Goal: Task Accomplishment & Management: Use online tool/utility

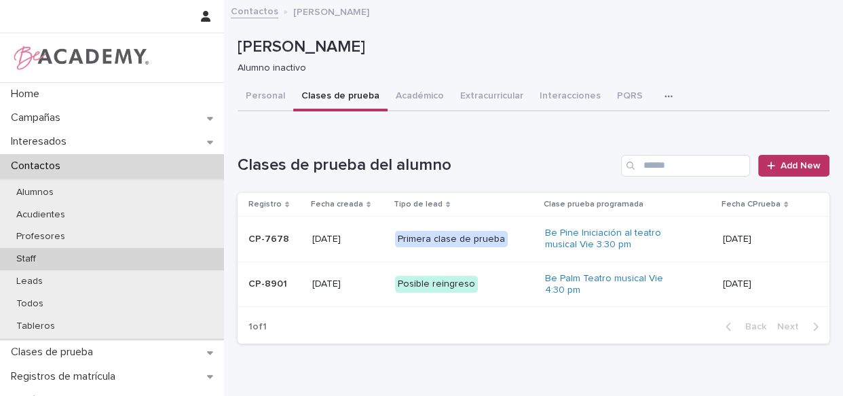
click at [31, 259] on p "Staff" at bounding box center [25, 259] width 41 height 12
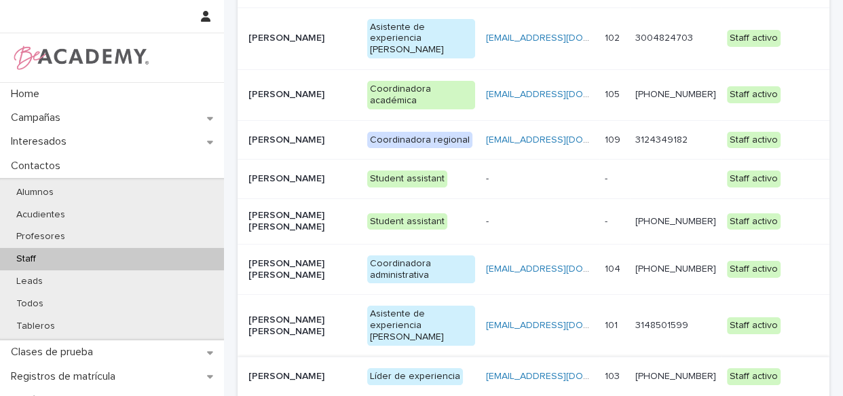
scroll to position [185, 0]
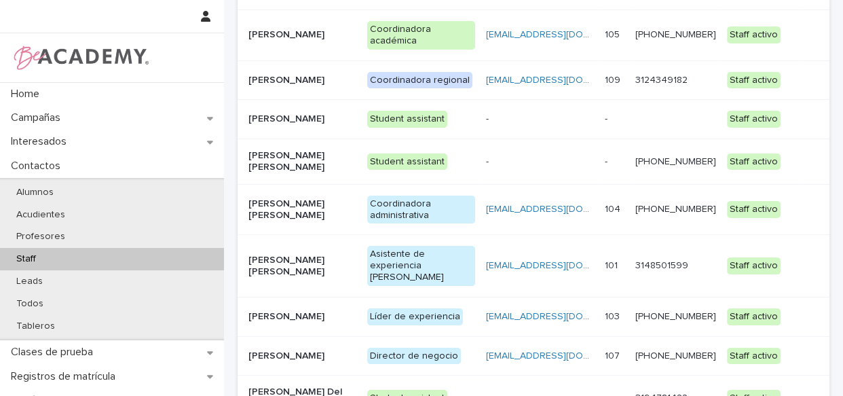
click at [364, 297] on td "Líder de experiencia" at bounding box center [421, 316] width 119 height 39
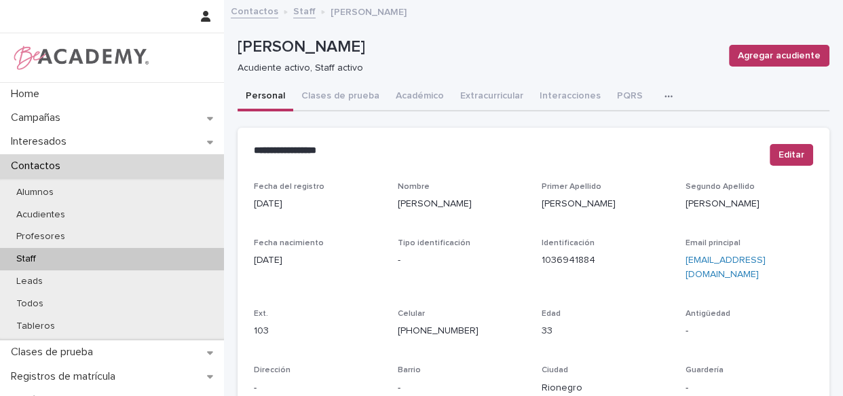
click at [656, 88] on button "button" at bounding box center [671, 96] width 30 height 27
click at [603, 134] on span "Tareas" at bounding box center [606, 131] width 31 height 10
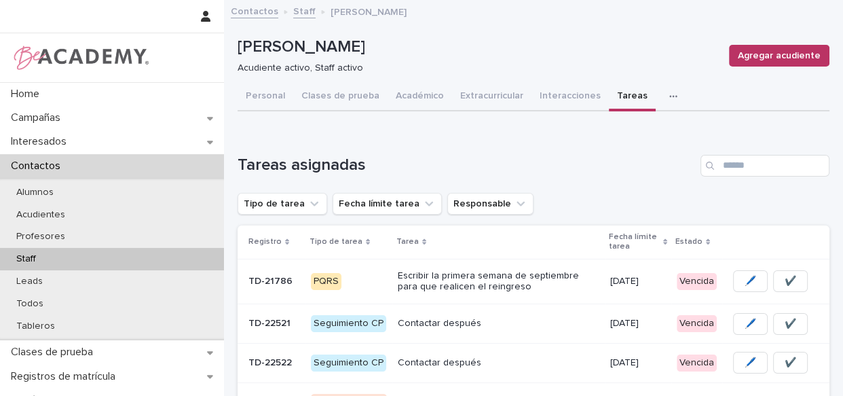
scroll to position [129, 0]
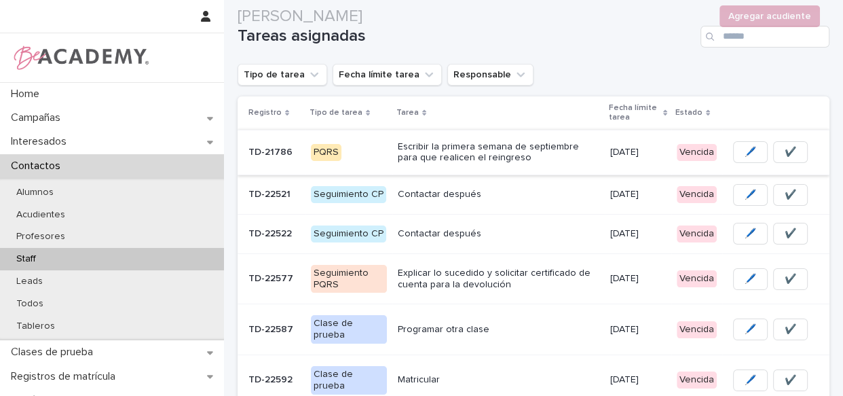
click at [784, 147] on span "✔️" at bounding box center [790, 152] width 12 height 14
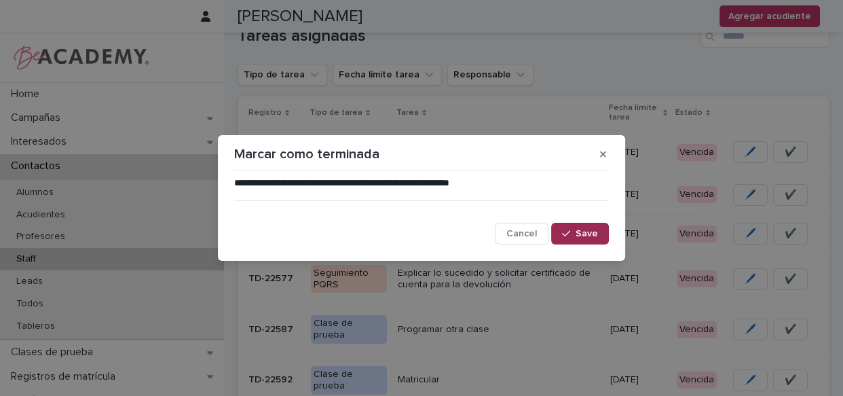
click at [601, 234] on button "Save" at bounding box center [580, 234] width 58 height 22
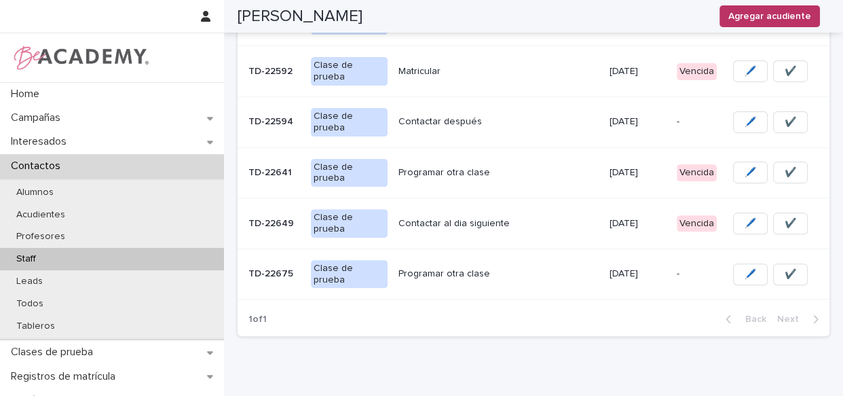
scroll to position [301, 0]
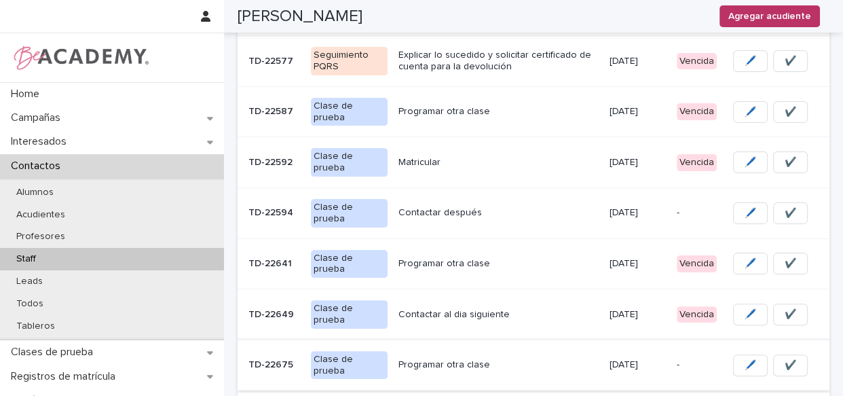
click at [788, 366] on button "✔️" at bounding box center [790, 365] width 35 height 22
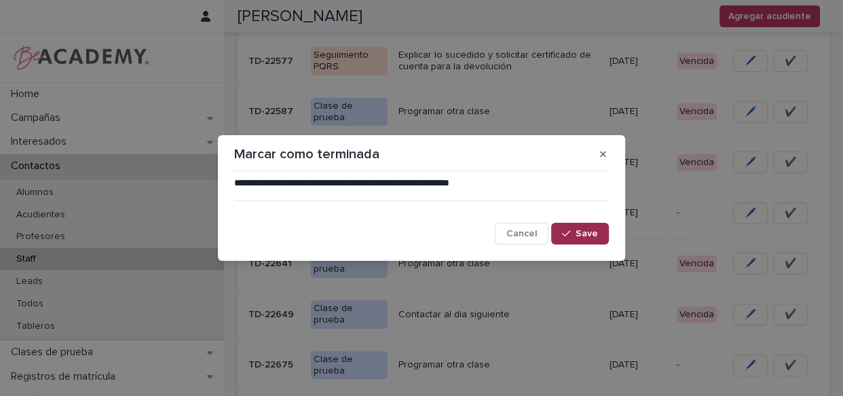
click at [603, 231] on button "Save" at bounding box center [580, 234] width 58 height 22
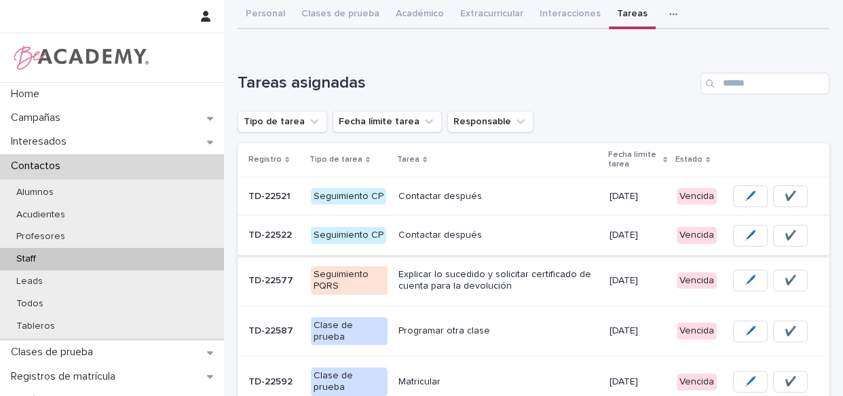
scroll to position [89, 0]
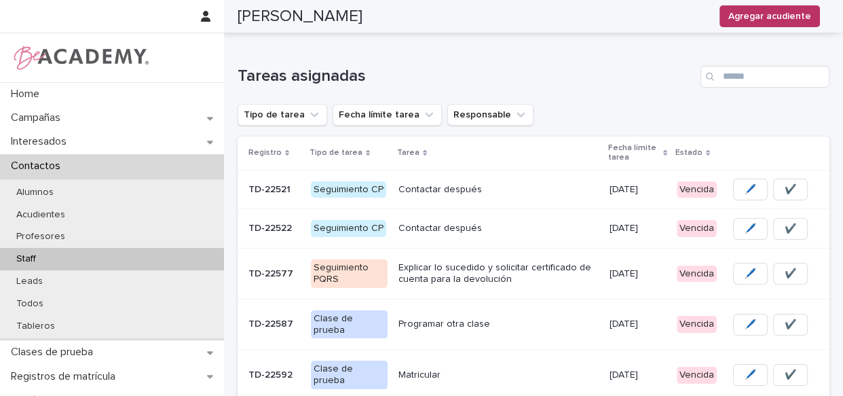
click at [535, 193] on p "Contactar después" at bounding box center [498, 190] width 200 height 12
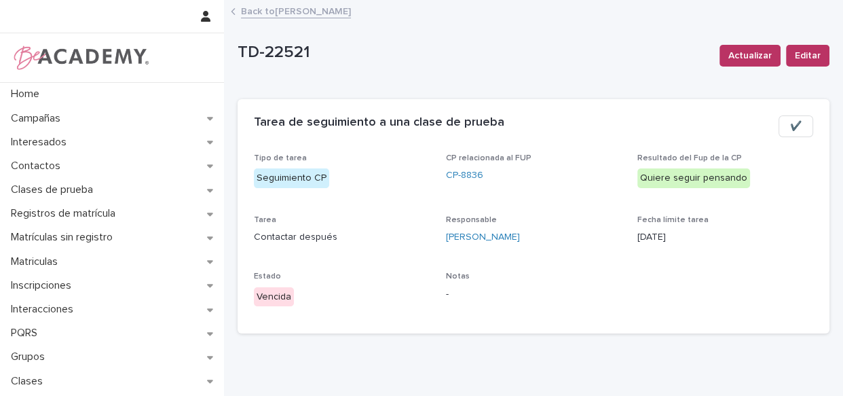
click at [790, 127] on span "✔️" at bounding box center [796, 126] width 12 height 14
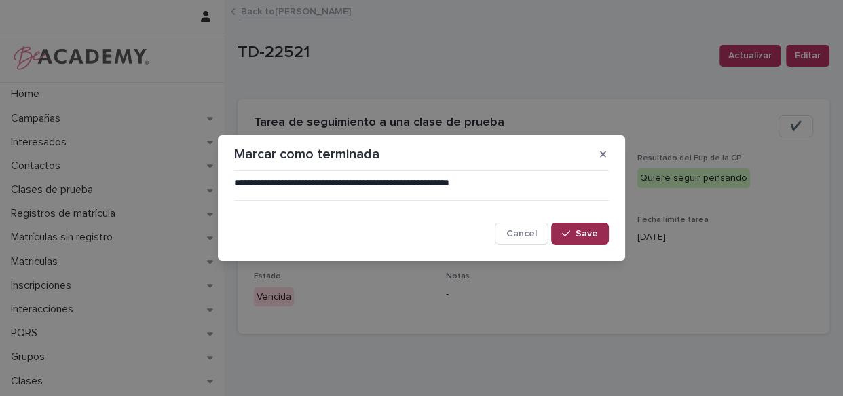
click at [570, 242] on button "Save" at bounding box center [580, 234] width 58 height 22
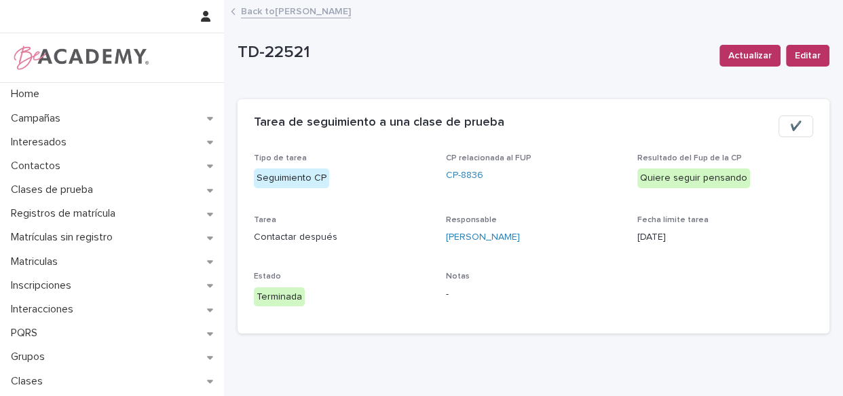
click at [790, 119] on span "✔️" at bounding box center [796, 126] width 12 height 14
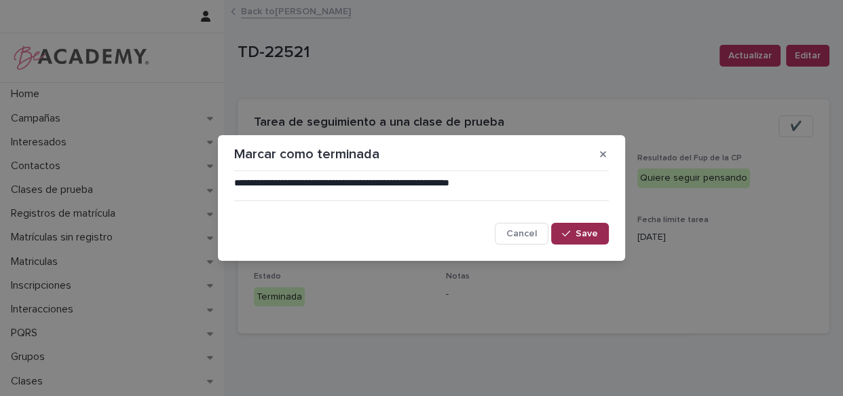
click at [584, 231] on span "Save" at bounding box center [586, 234] width 22 height 10
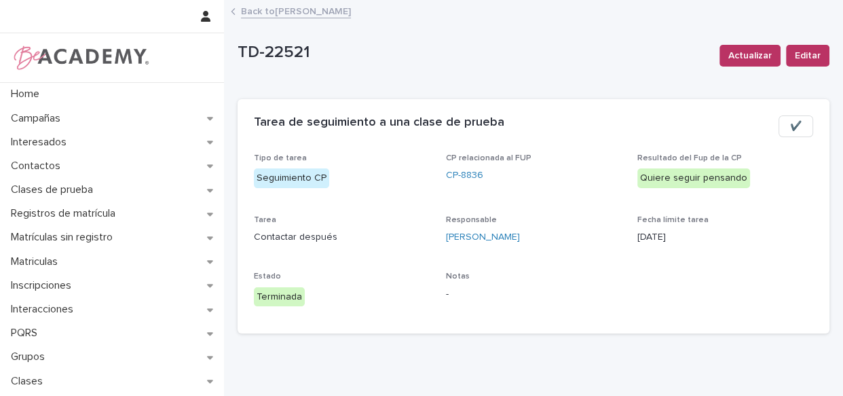
click at [252, 12] on link "Back to [PERSON_NAME]" at bounding box center [296, 11] width 110 height 16
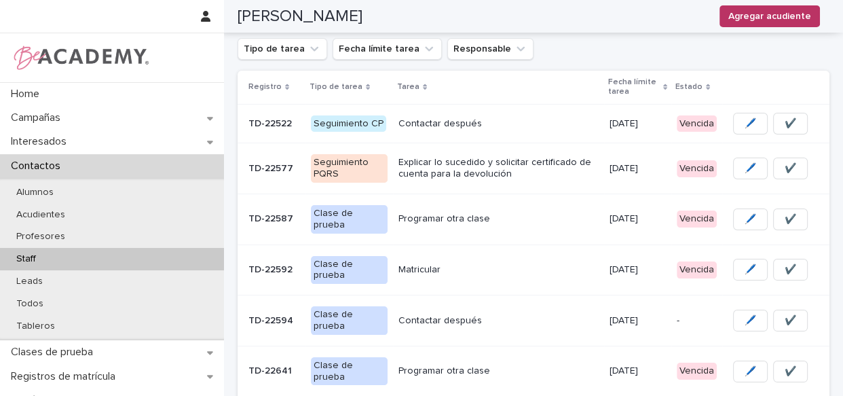
scroll to position [152, 0]
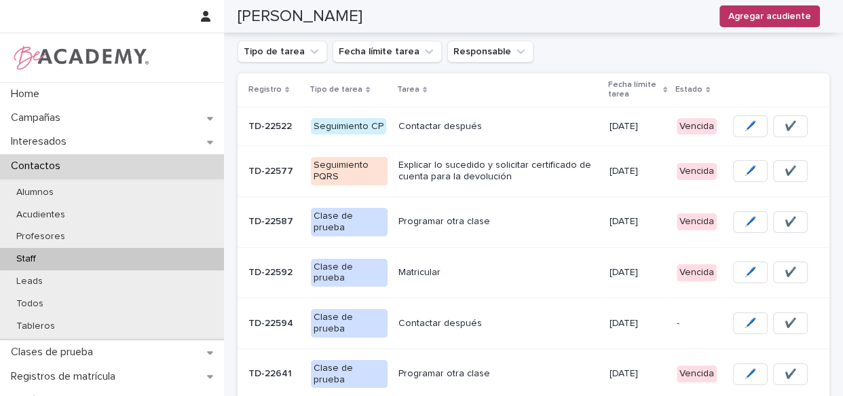
click at [533, 124] on p "Contactar después" at bounding box center [498, 127] width 200 height 12
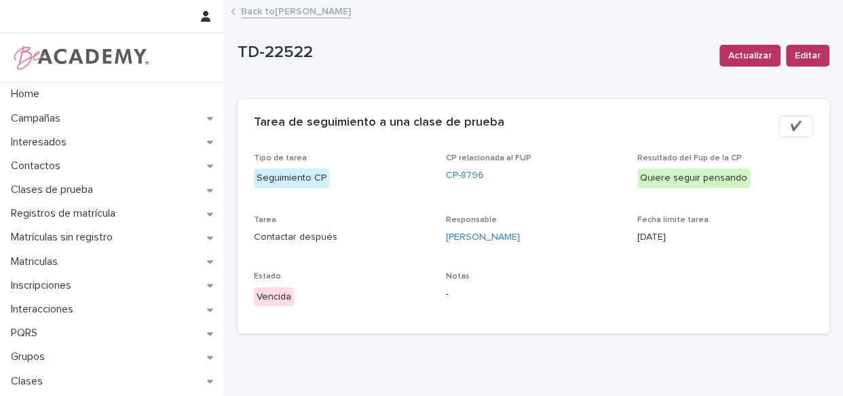
click at [778, 125] on button "✔️" at bounding box center [795, 126] width 35 height 22
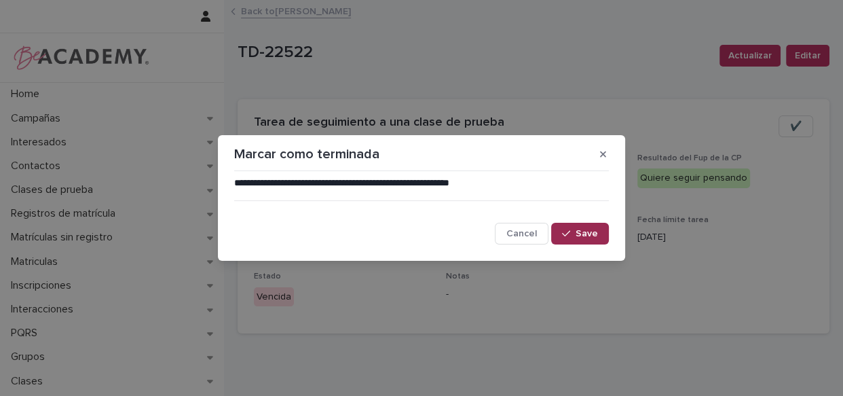
click at [580, 231] on span "Save" at bounding box center [586, 234] width 22 height 10
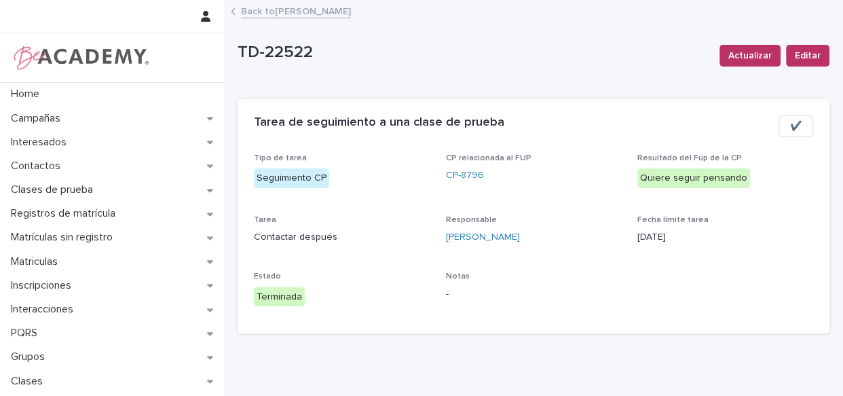
click at [257, 13] on link "Back to [PERSON_NAME]" at bounding box center [296, 11] width 110 height 16
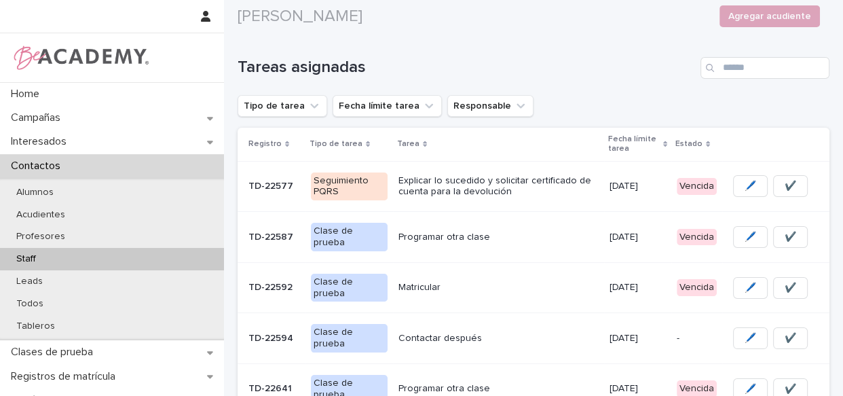
scroll to position [104, 0]
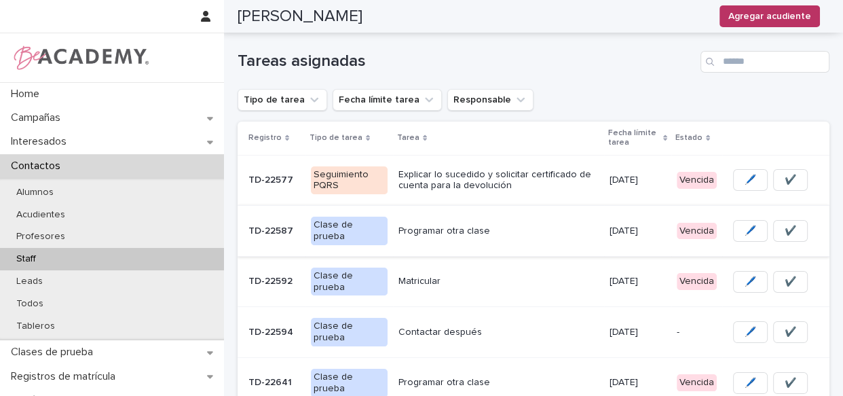
click at [784, 231] on span "✔️" at bounding box center [790, 231] width 12 height 14
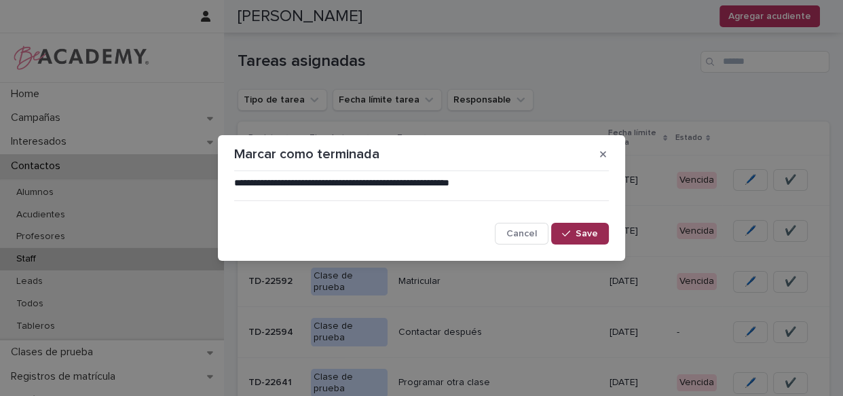
click at [584, 229] on span "Save" at bounding box center [586, 234] width 22 height 10
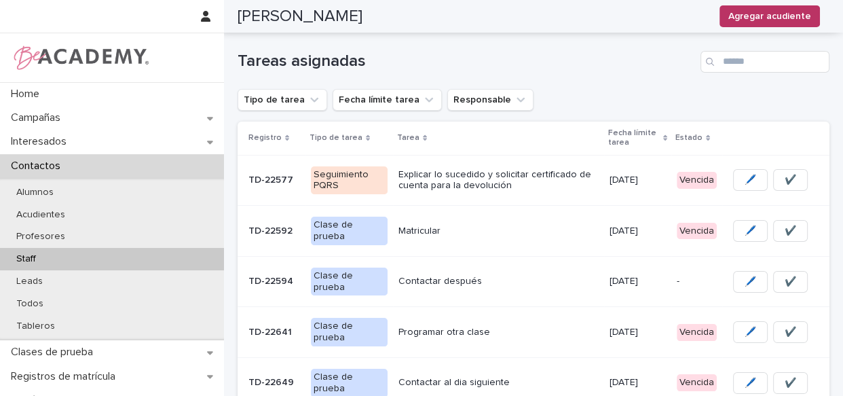
scroll to position [79, 0]
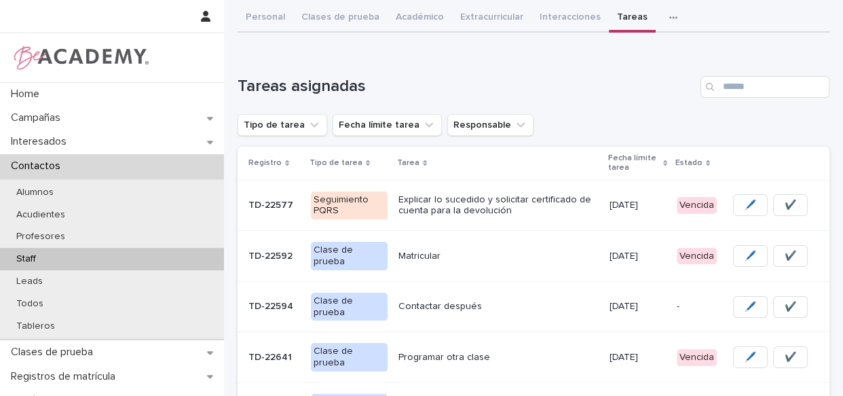
click at [529, 256] on p "Matricular" at bounding box center [498, 256] width 200 height 12
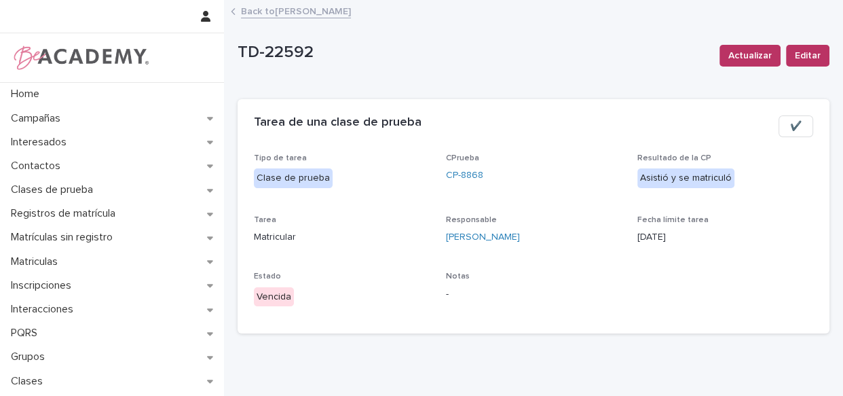
click at [781, 136] on button "✔️" at bounding box center [795, 126] width 35 height 22
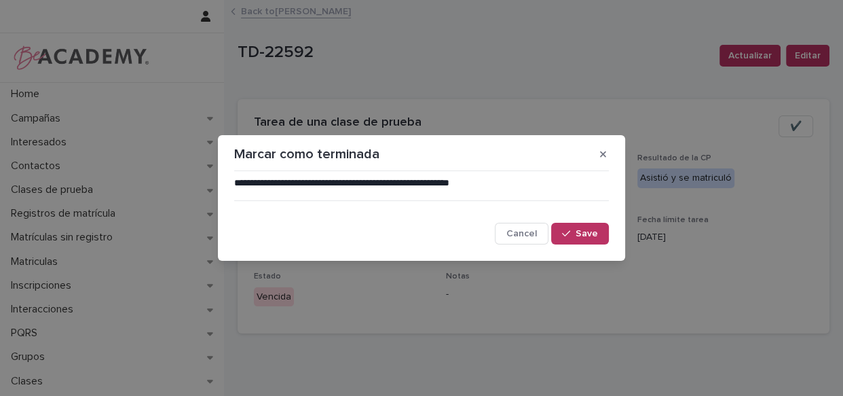
click at [787, 124] on div "**********" at bounding box center [421, 198] width 843 height 396
click at [577, 229] on span "Save" at bounding box center [586, 234] width 22 height 10
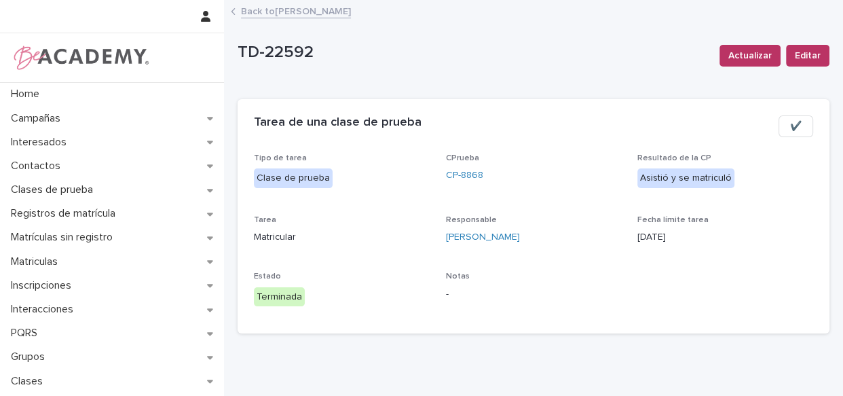
click at [240, 7] on div "Back to [PERSON_NAME]" at bounding box center [533, 12] width 619 height 19
click at [250, 8] on link "Back to [PERSON_NAME]" at bounding box center [296, 11] width 110 height 16
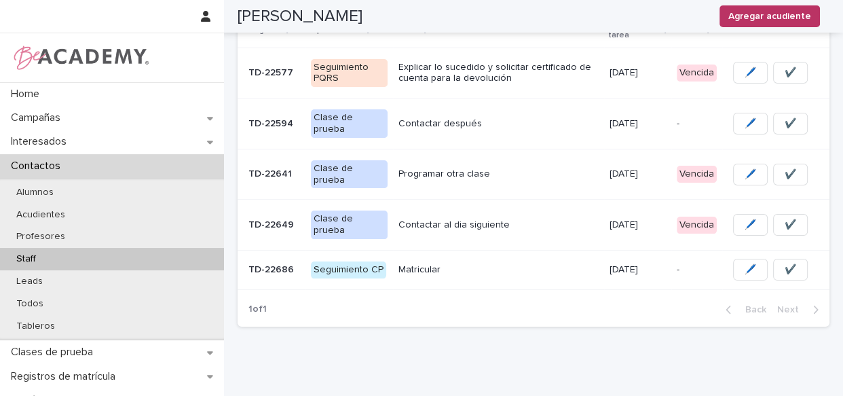
scroll to position [234, 0]
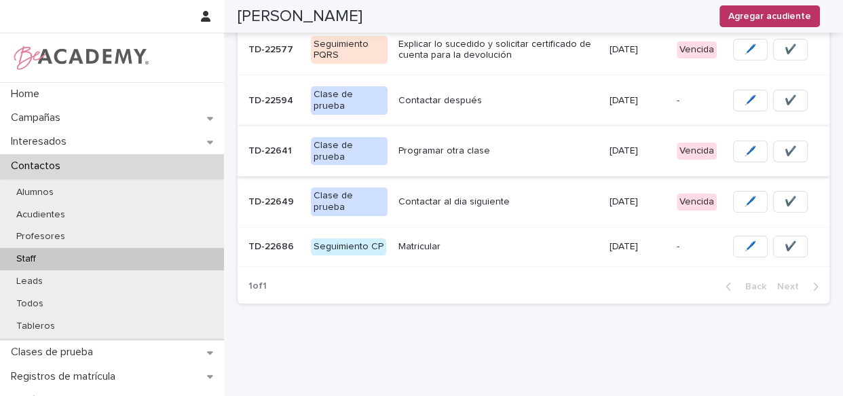
click at [773, 151] on button "✔️" at bounding box center [790, 151] width 35 height 22
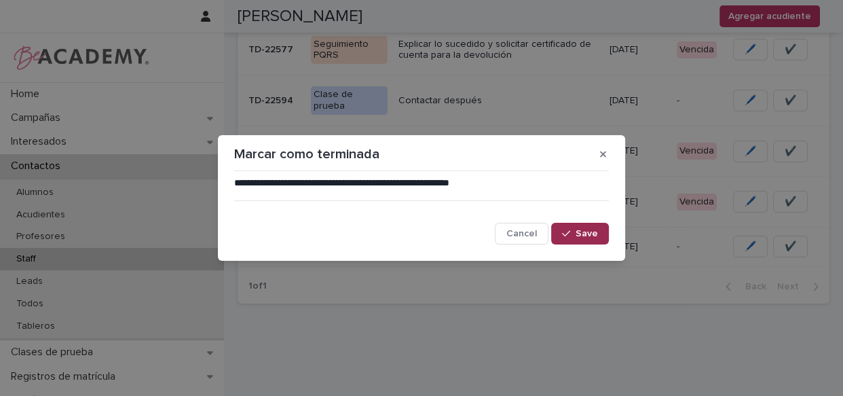
click at [597, 240] on button "Save" at bounding box center [580, 234] width 58 height 22
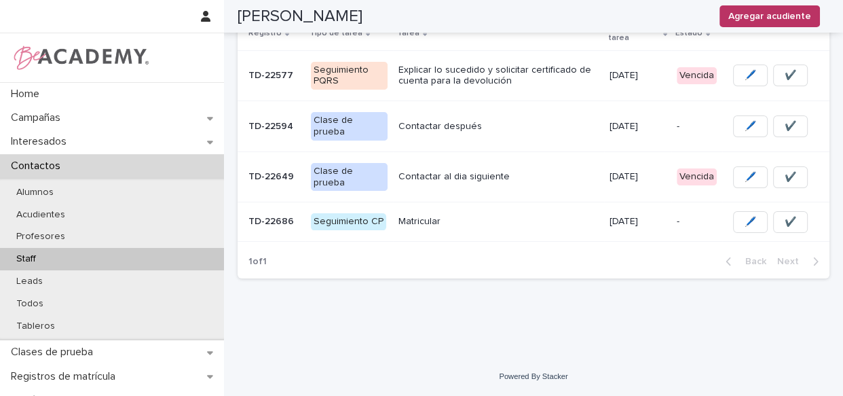
scroll to position [207, 0]
click at [566, 187] on div "Contactar al dia siguiente" at bounding box center [498, 178] width 200 height 22
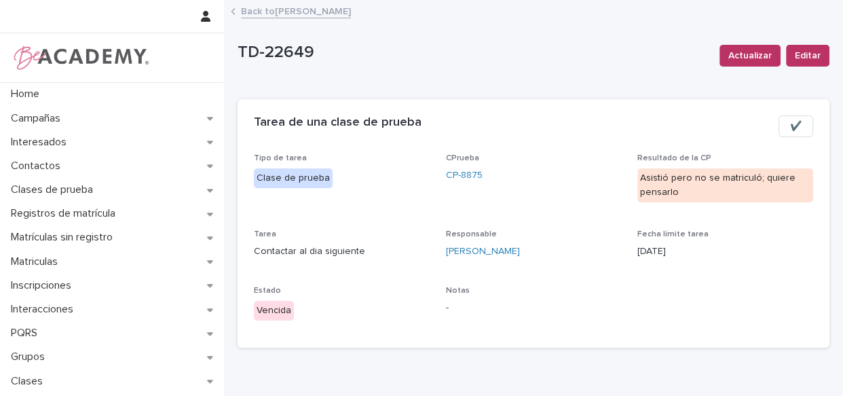
click at [790, 122] on span "✔️" at bounding box center [796, 126] width 12 height 14
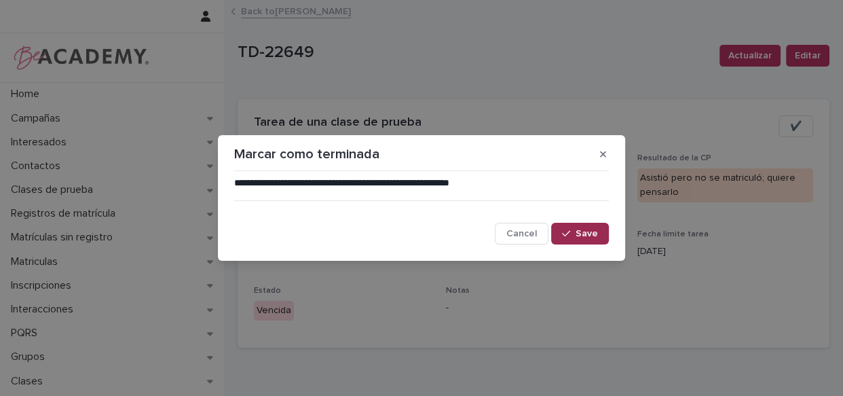
click at [592, 226] on button "Save" at bounding box center [580, 234] width 58 height 22
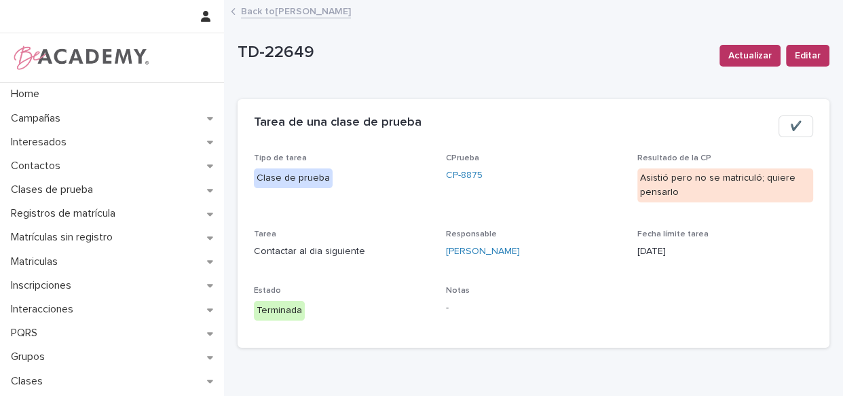
click at [261, 14] on link "Back to [PERSON_NAME]" at bounding box center [296, 11] width 110 height 16
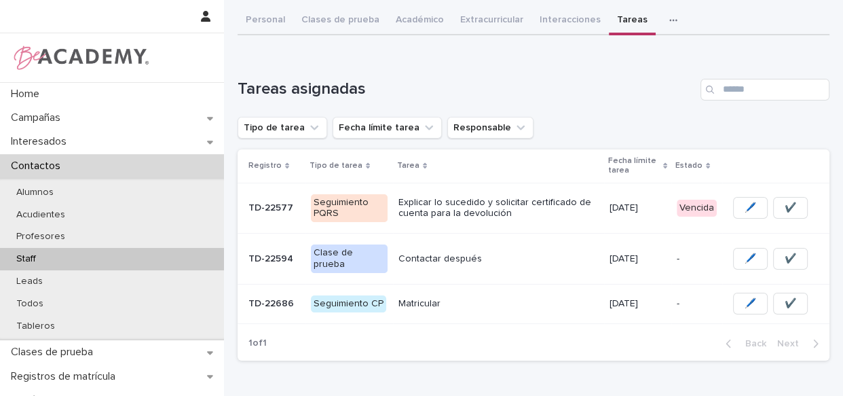
scroll to position [60, 0]
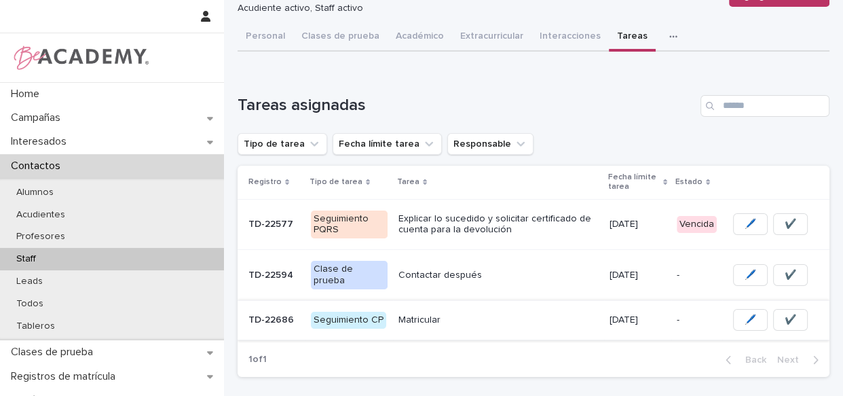
click at [791, 314] on button "✔️" at bounding box center [790, 320] width 35 height 22
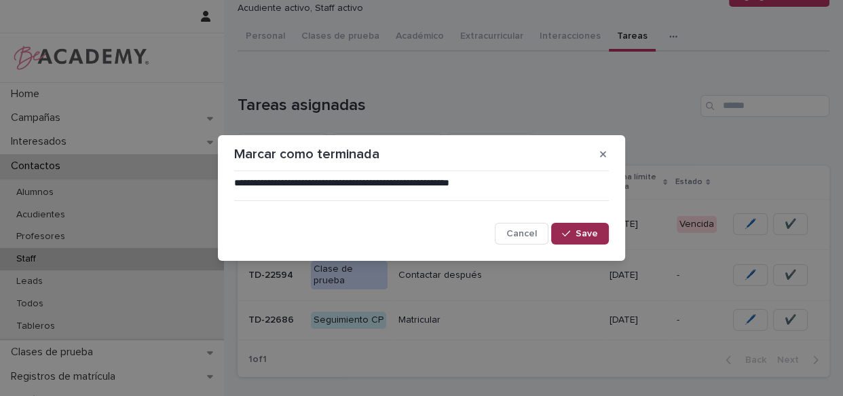
click at [585, 229] on span "Save" at bounding box center [586, 234] width 22 height 10
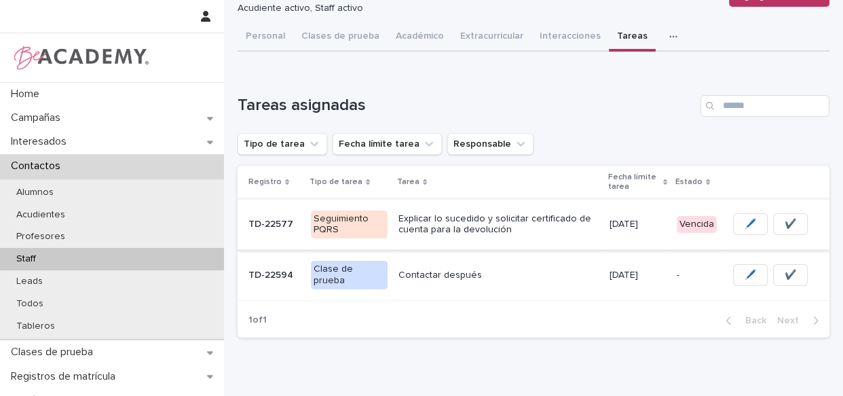
scroll to position [41, 0]
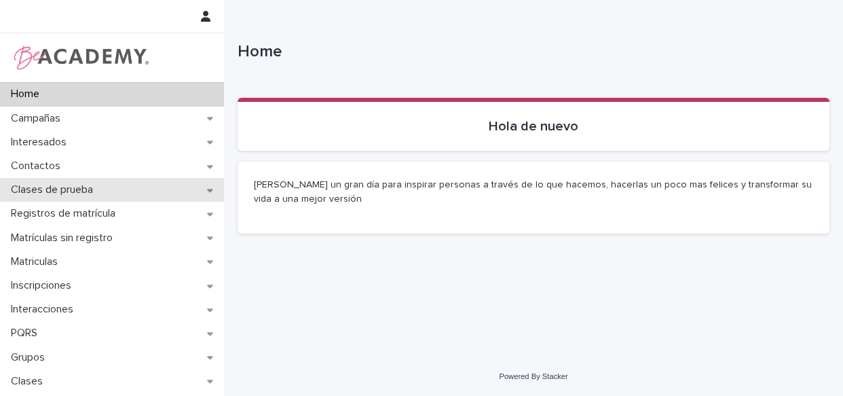
click at [77, 185] on p "Clases de prueba" at bounding box center [54, 189] width 98 height 13
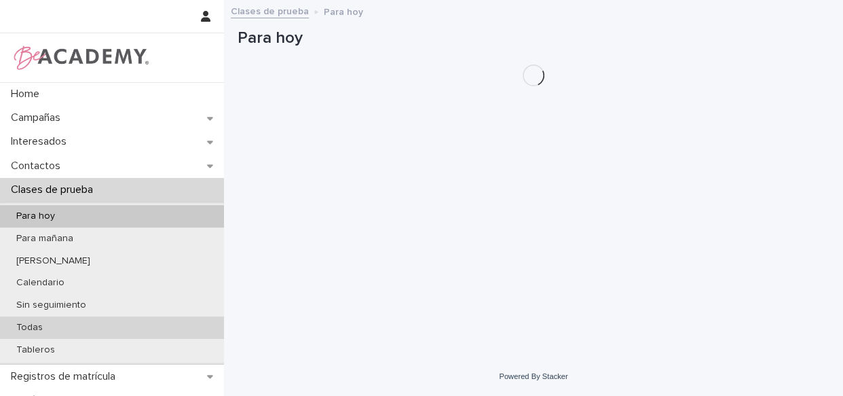
click at [32, 328] on p "Todas" at bounding box center [29, 328] width 48 height 12
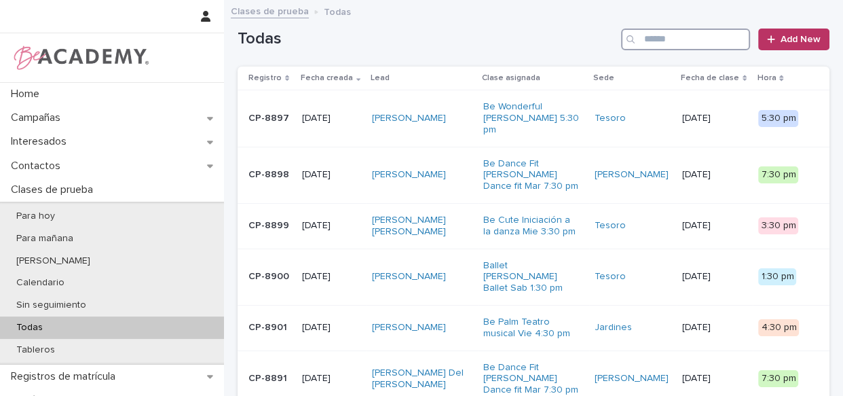
click at [670, 33] on input "Search" at bounding box center [685, 40] width 129 height 22
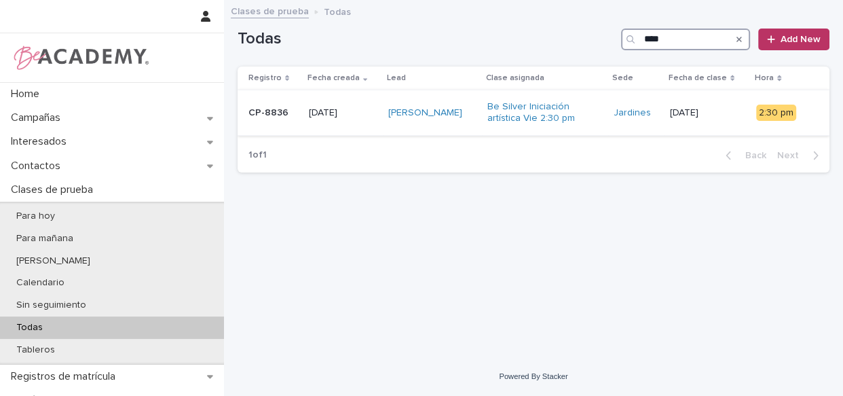
type input "****"
click at [476, 123] on div "Sofia Giraldo Giraldo" at bounding box center [432, 113] width 88 height 22
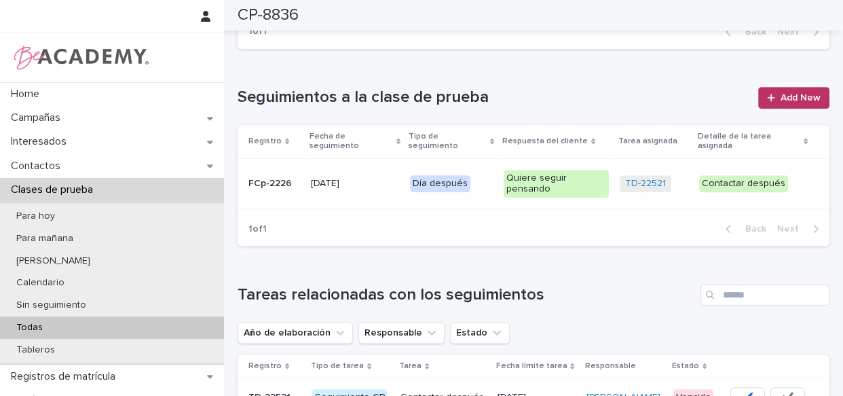
scroll to position [556, 0]
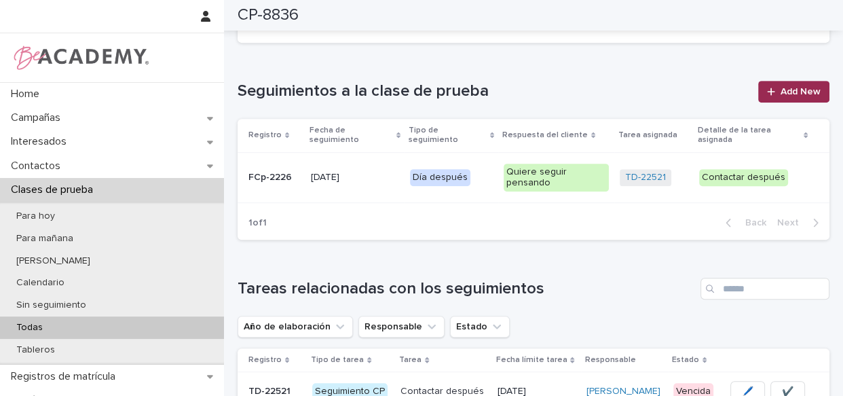
click at [784, 87] on span "Add New" at bounding box center [800, 92] width 40 height 10
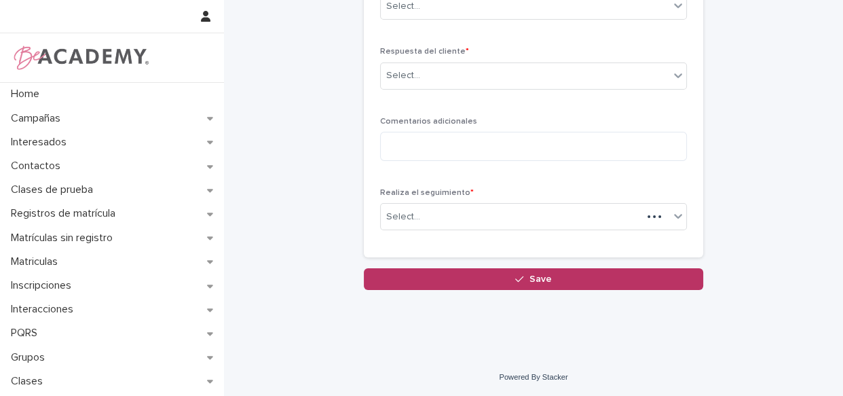
scroll to position [60, 0]
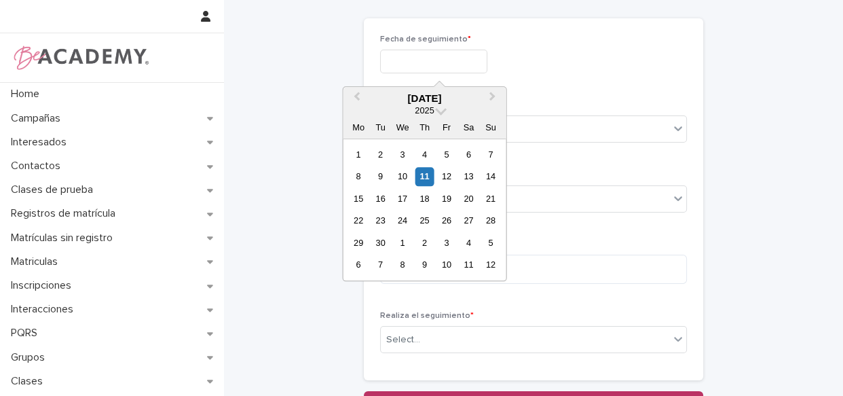
click at [455, 58] on input "text" at bounding box center [433, 62] width 107 height 24
click at [425, 149] on div "4" at bounding box center [424, 154] width 18 height 18
type input "**********"
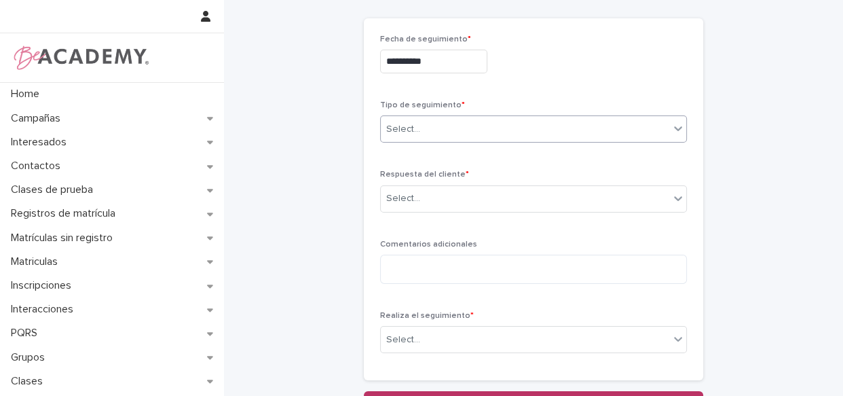
click at [445, 132] on div "Select..." at bounding box center [525, 129] width 288 height 22
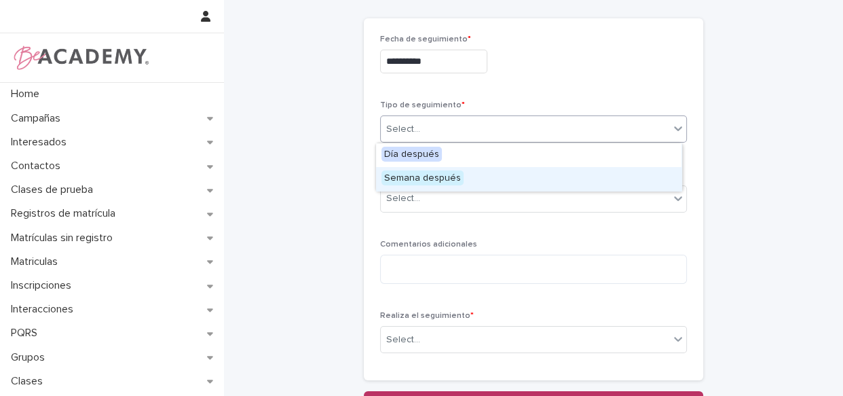
click at [460, 172] on div "Semana después" at bounding box center [528, 179] width 305 height 24
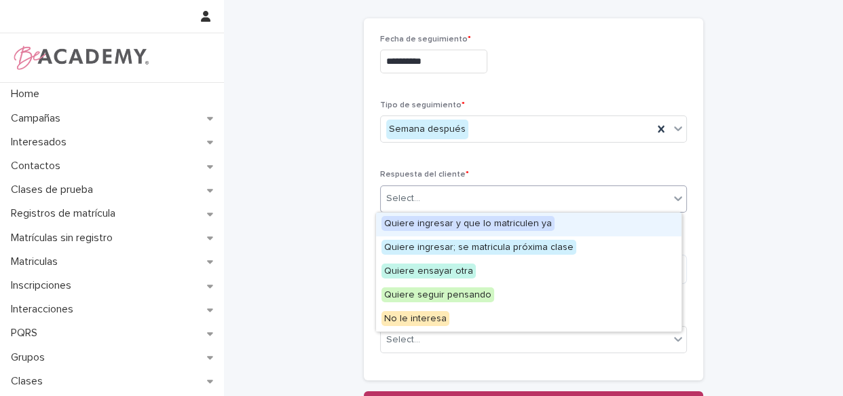
click at [468, 195] on div "Select..." at bounding box center [525, 198] width 288 height 22
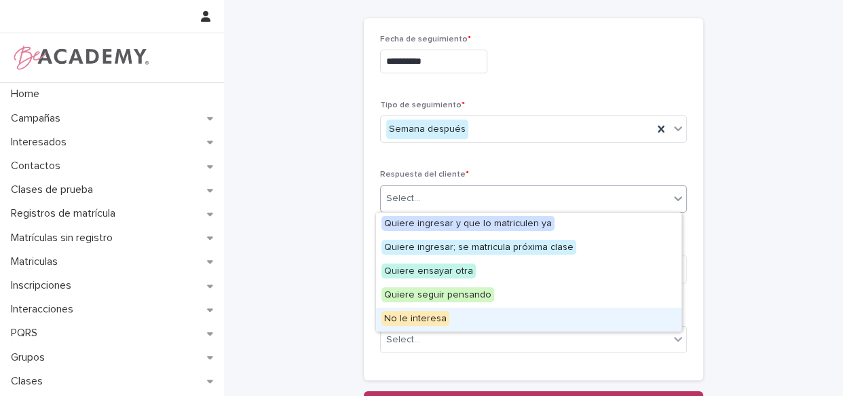
click at [464, 322] on div "No le interesa" at bounding box center [528, 319] width 305 height 24
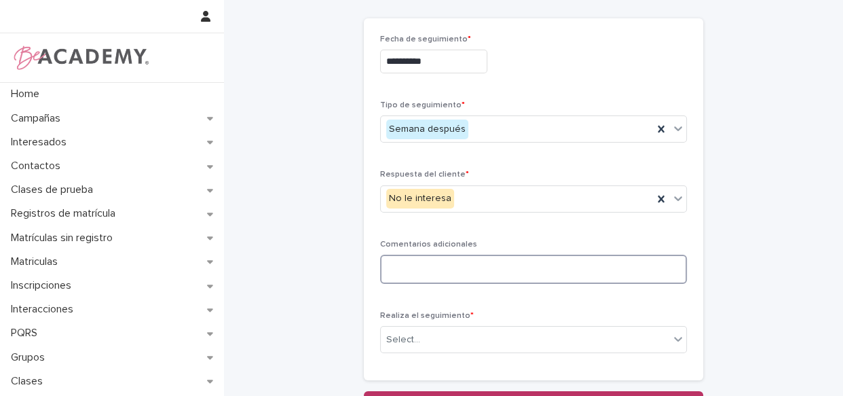
click at [451, 267] on textarea at bounding box center [533, 268] width 307 height 29
type textarea "**********"
click at [444, 339] on div "Select..." at bounding box center [525, 339] width 288 height 22
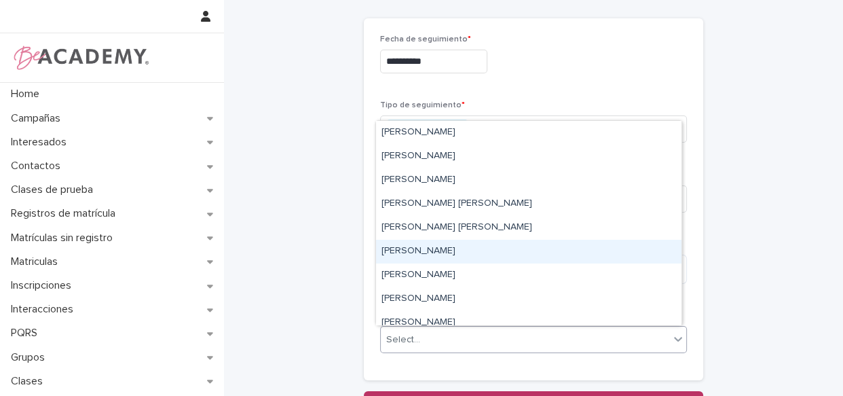
click at [517, 256] on div "[PERSON_NAME]" at bounding box center [528, 252] width 305 height 24
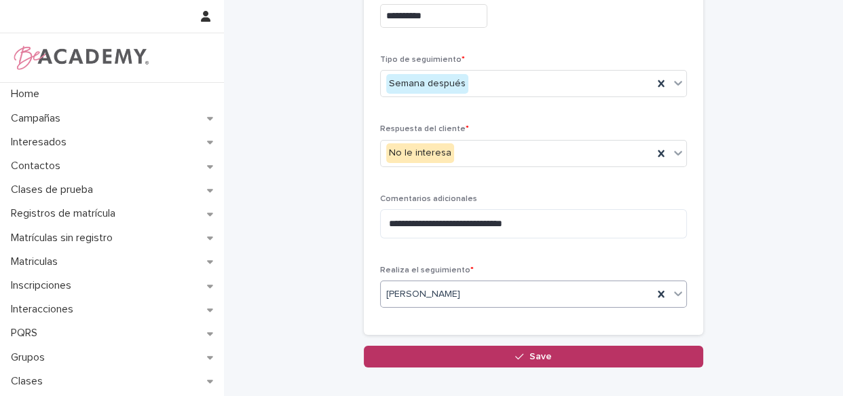
scroll to position [121, 0]
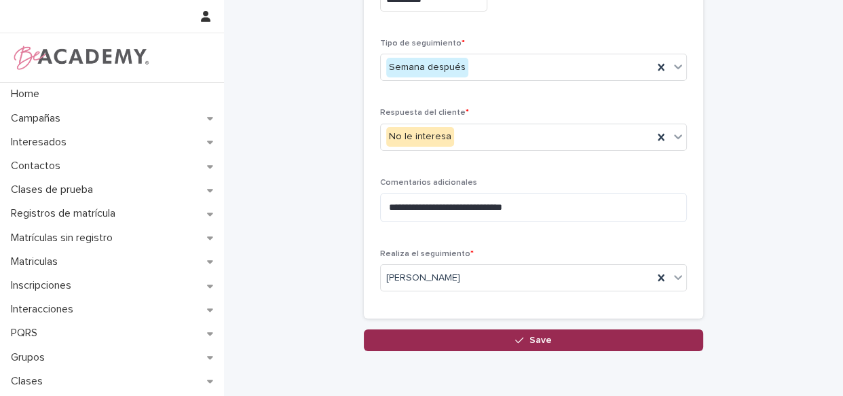
click at [501, 339] on button "Save" at bounding box center [533, 340] width 339 height 22
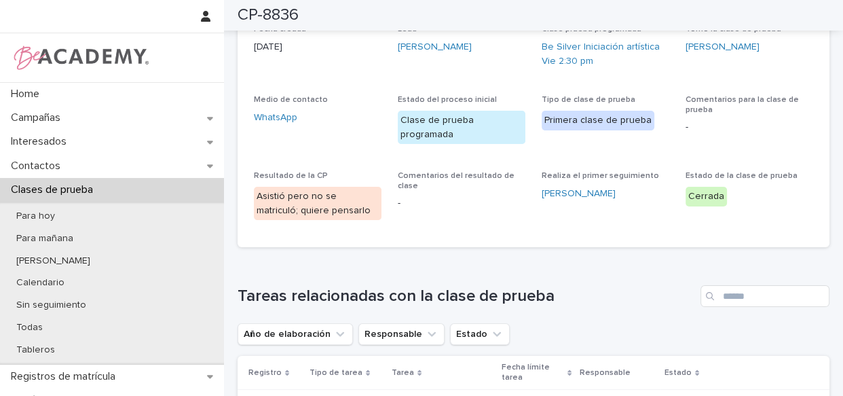
scroll to position [122, 0]
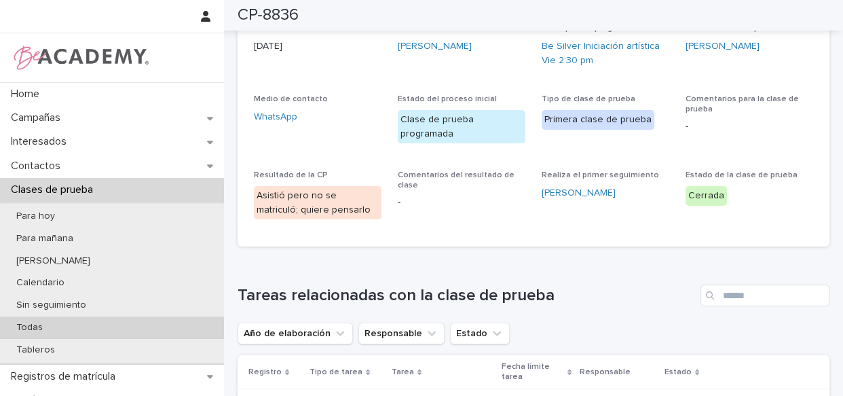
click at [43, 322] on p "Todas" at bounding box center [29, 328] width 48 height 12
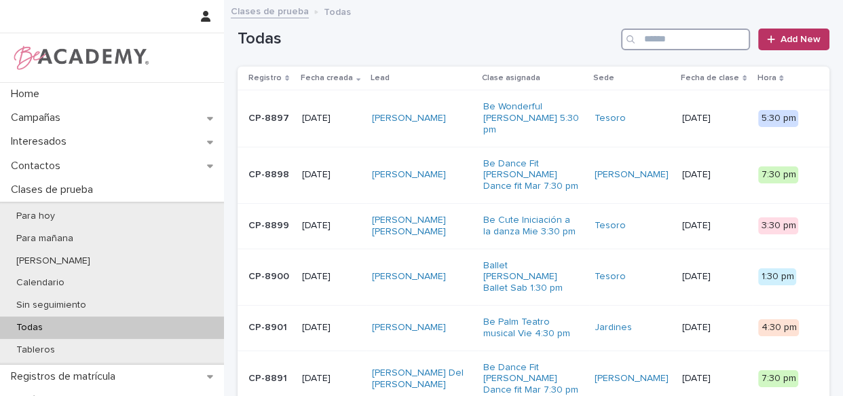
click at [646, 43] on input "Search" at bounding box center [685, 40] width 129 height 22
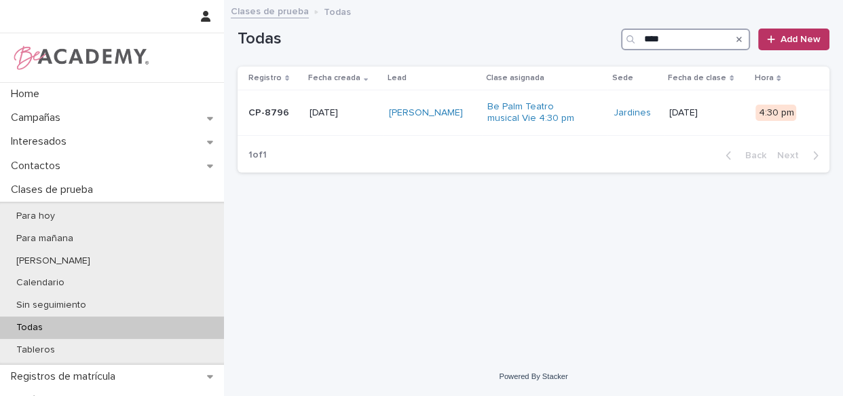
type input "****"
click at [477, 124] on div "Valentina Buitrago Garcia" at bounding box center [433, 113] width 88 height 22
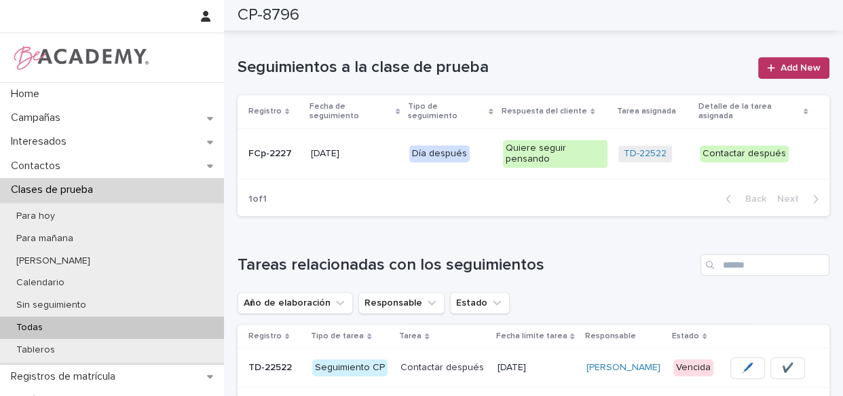
scroll to position [493, 0]
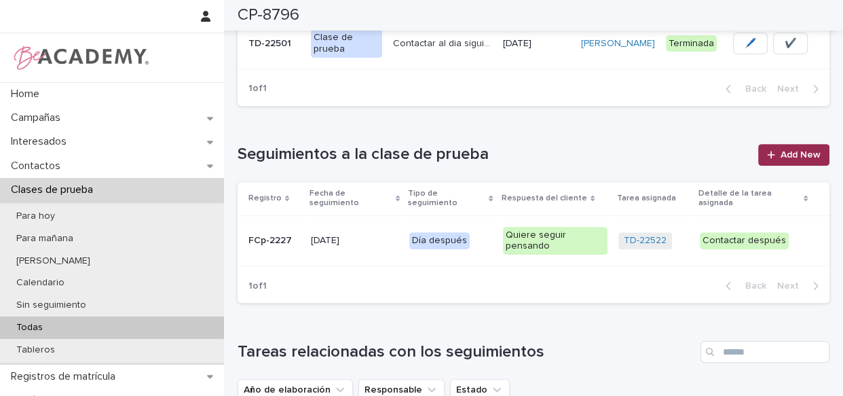
click at [780, 157] on span "Add New" at bounding box center [800, 155] width 40 height 10
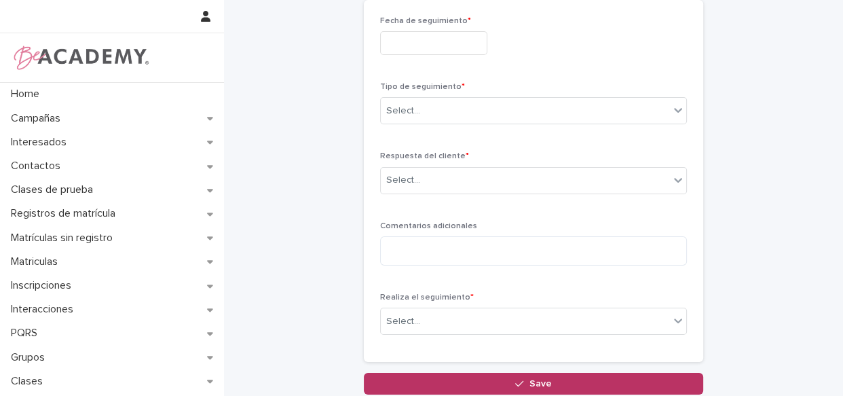
scroll to position [35, 0]
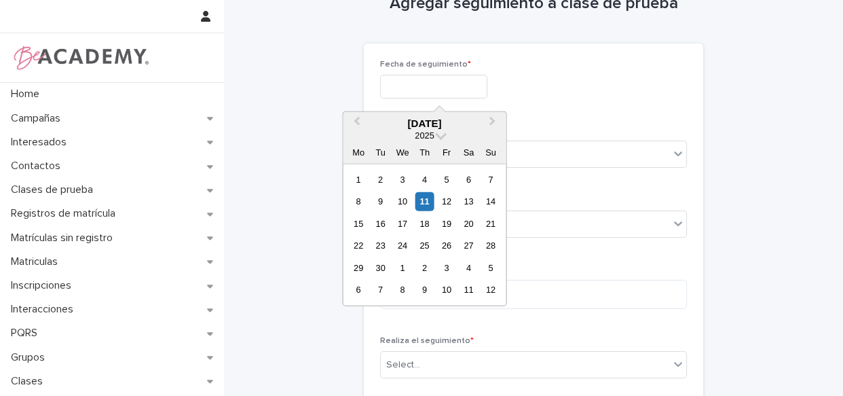
click at [387, 81] on input "text" at bounding box center [433, 87] width 107 height 24
click at [425, 181] on div "4" at bounding box center [424, 179] width 18 height 18
type input "**********"
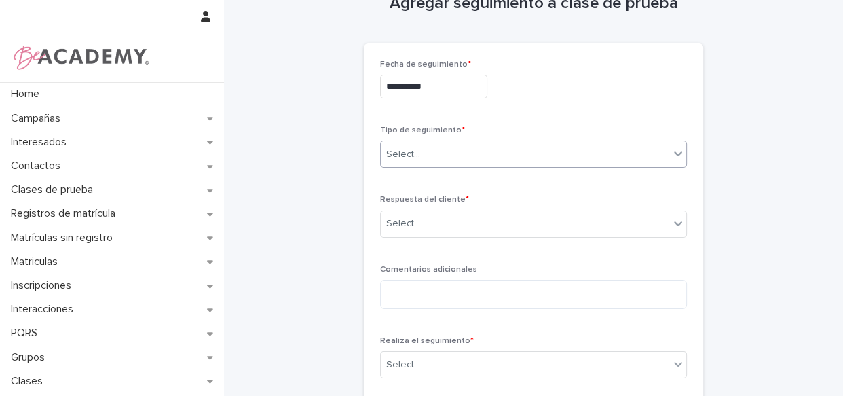
click at [429, 146] on div "Select..." at bounding box center [525, 154] width 288 height 22
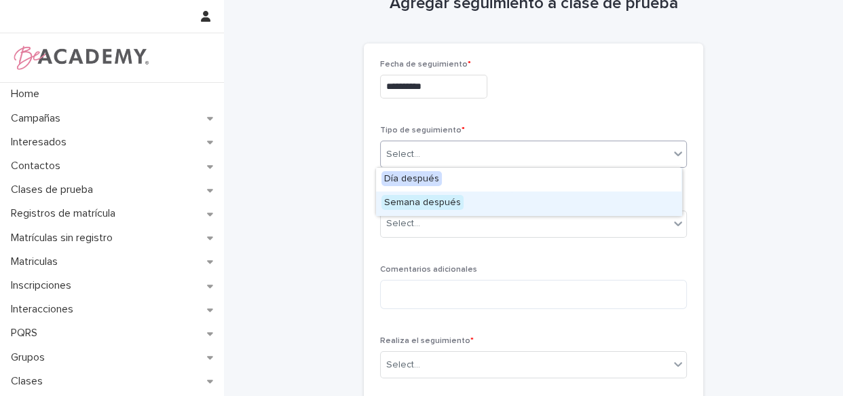
click at [449, 204] on span "Semana después" at bounding box center [422, 202] width 82 height 15
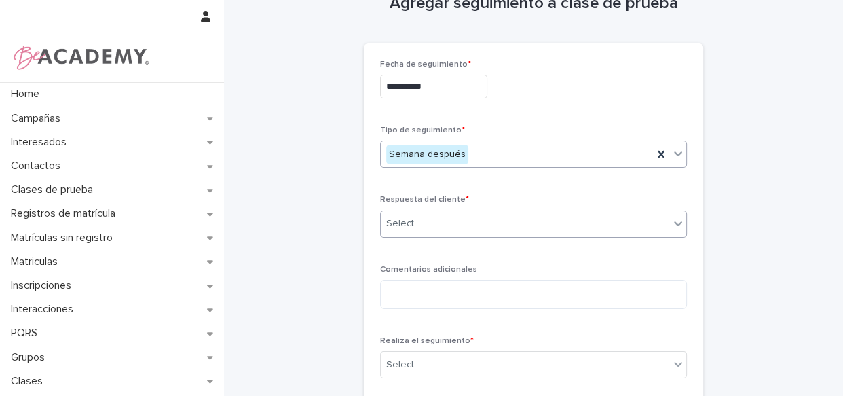
click at [446, 229] on div "Select..." at bounding box center [525, 223] width 288 height 22
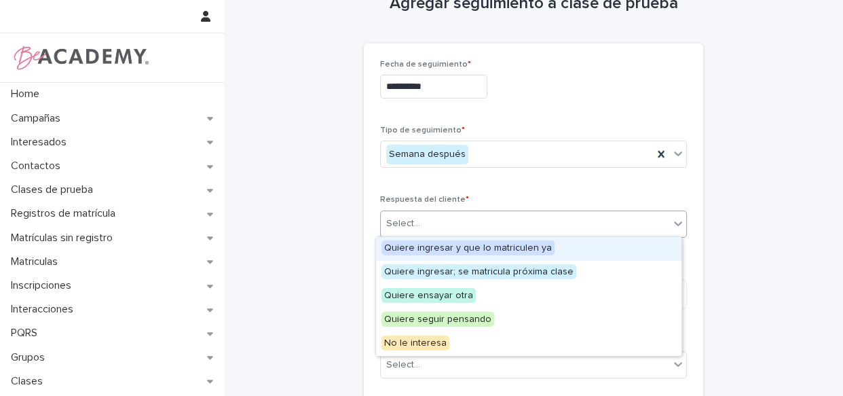
click at [563, 249] on div "Quiere ingresar y que lo matriculen ya" at bounding box center [528, 249] width 305 height 24
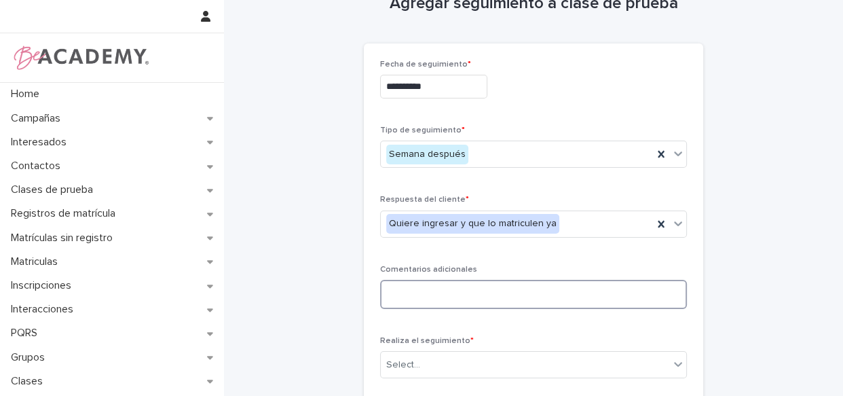
click at [490, 295] on textarea at bounding box center [533, 294] width 307 height 29
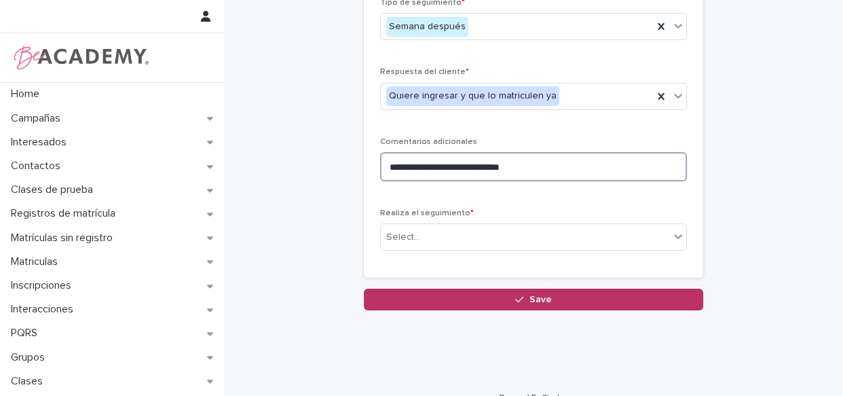
scroll to position [172, 0]
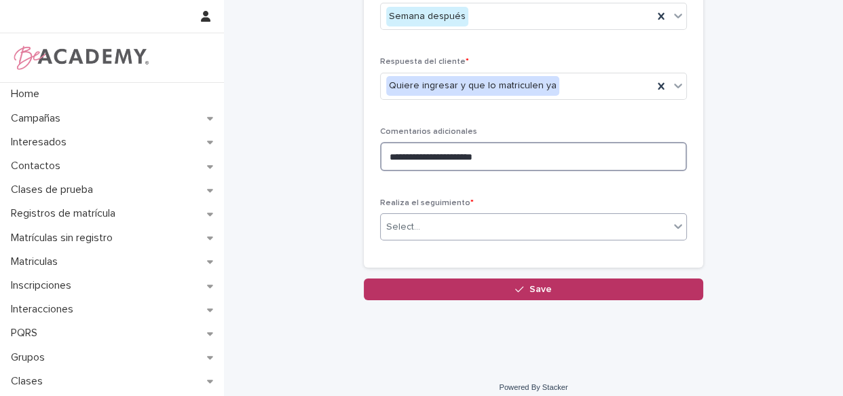
type textarea "**********"
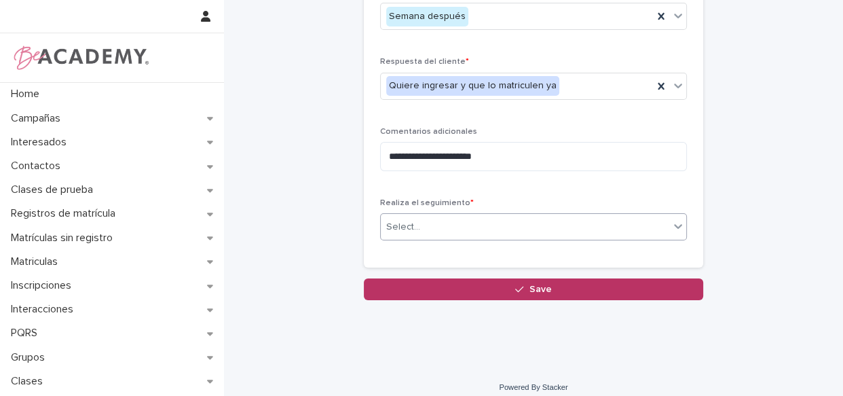
click at [437, 224] on div "Select..." at bounding box center [525, 227] width 288 height 22
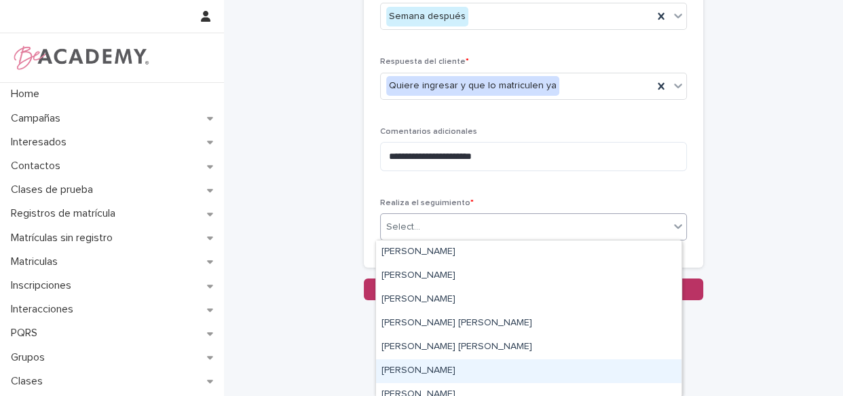
click at [434, 375] on div "[PERSON_NAME]" at bounding box center [528, 371] width 305 height 24
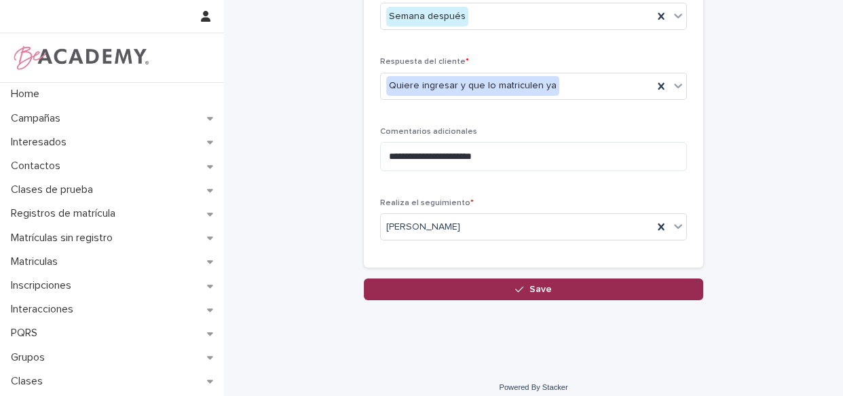
click at [480, 292] on button "Save" at bounding box center [533, 289] width 339 height 22
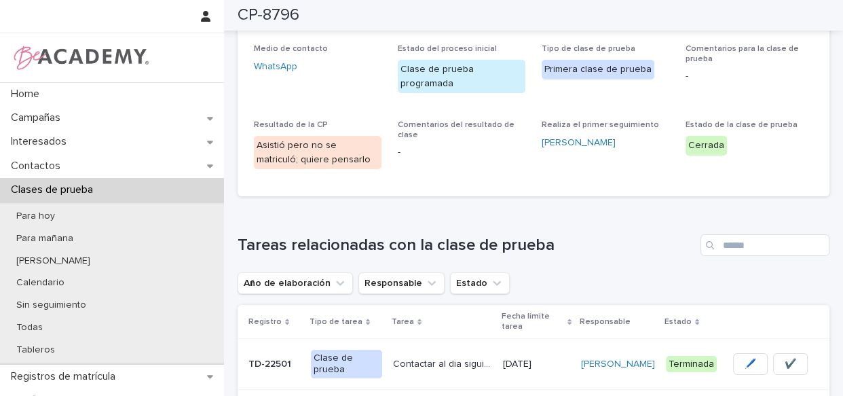
scroll to position [174, 0]
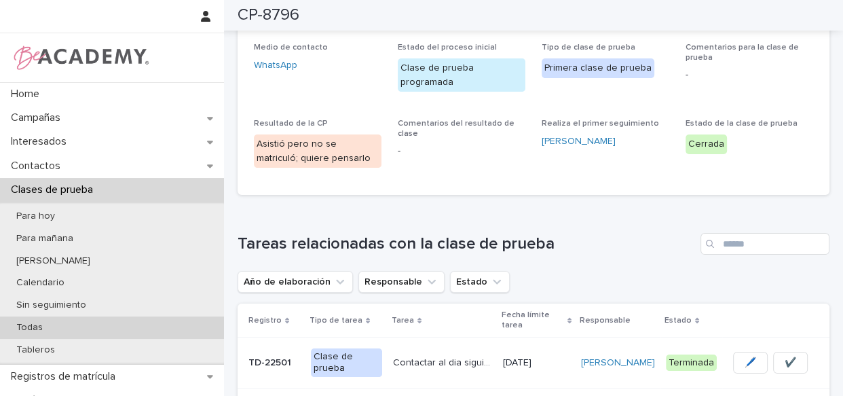
click at [50, 327] on p "Todas" at bounding box center [29, 328] width 48 height 12
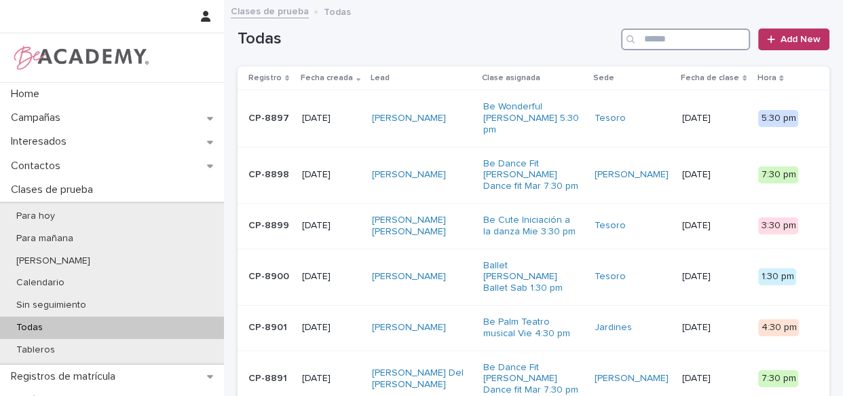
click at [649, 38] on input "Search" at bounding box center [685, 40] width 129 height 22
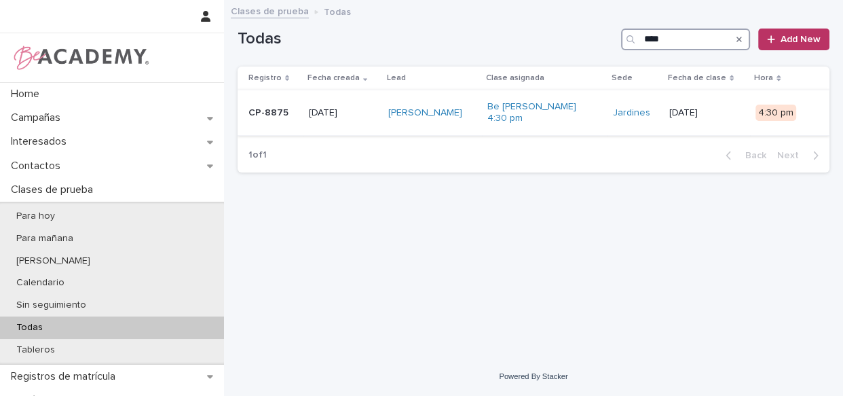
type input "****"
click at [476, 129] on td "Rosario Velez Restrepo" at bounding box center [432, 112] width 99 height 45
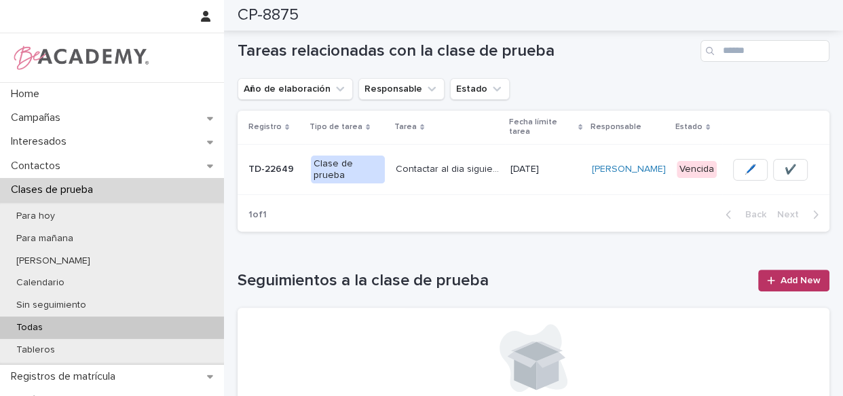
scroll to position [365, 0]
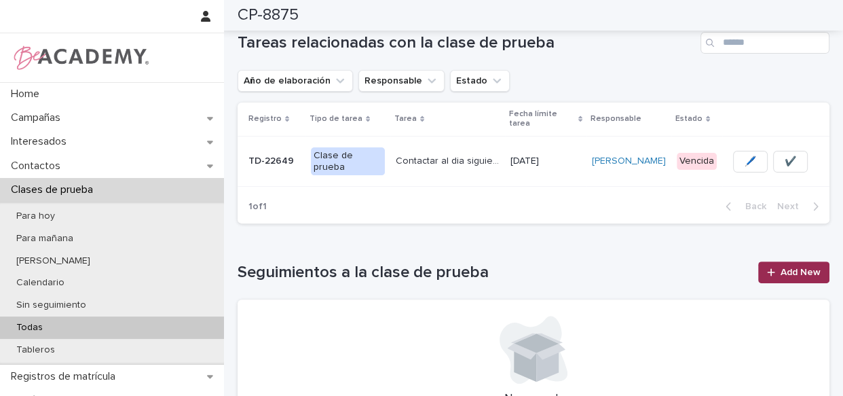
click at [793, 273] on span "Add New" at bounding box center [800, 272] width 40 height 10
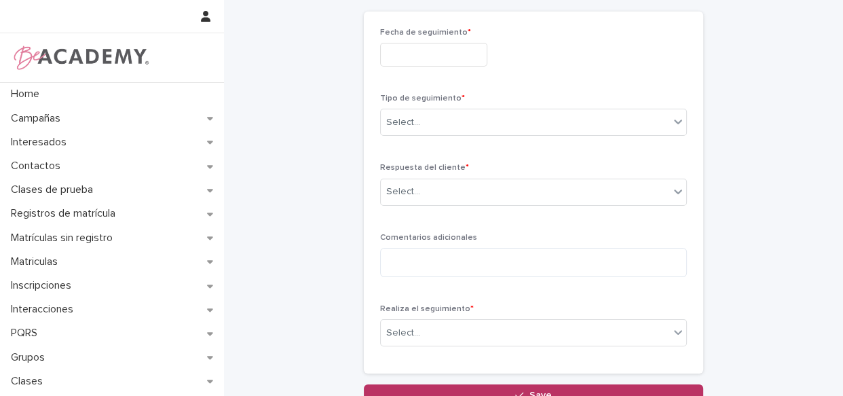
scroll to position [57, 0]
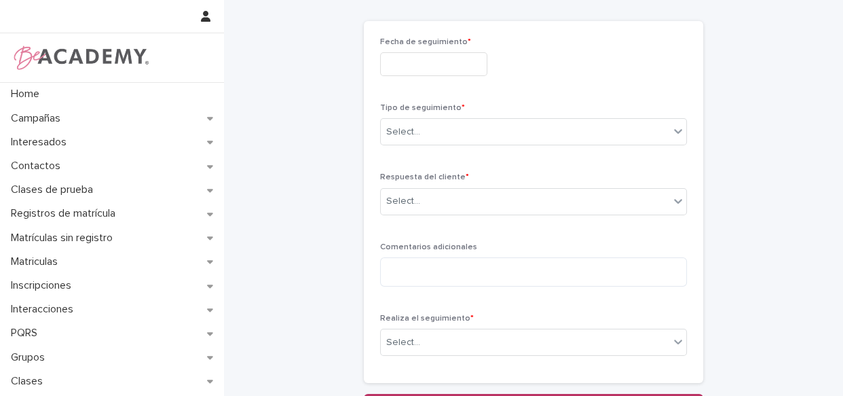
click at [449, 56] on input "text" at bounding box center [433, 64] width 107 height 24
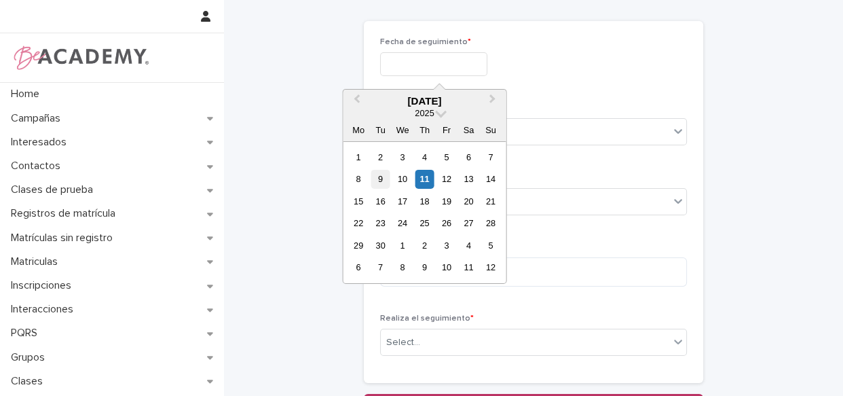
click at [378, 184] on div "9" at bounding box center [380, 179] width 18 height 18
type input "**********"
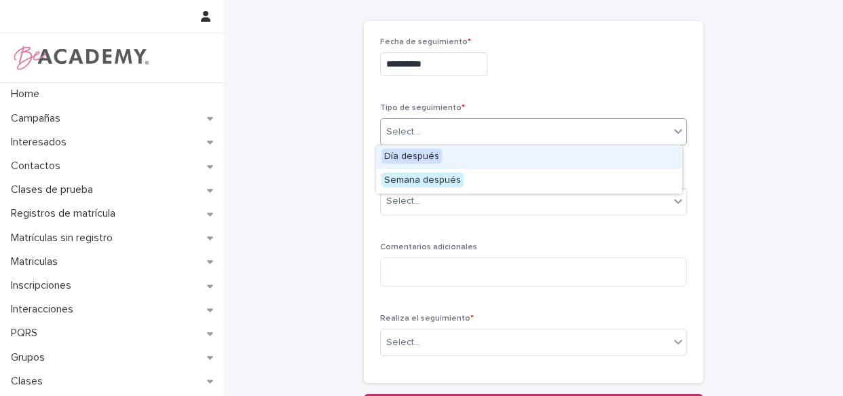
click at [494, 137] on div "Select..." at bounding box center [525, 132] width 288 height 22
click at [489, 155] on div "Día después" at bounding box center [528, 157] width 305 height 24
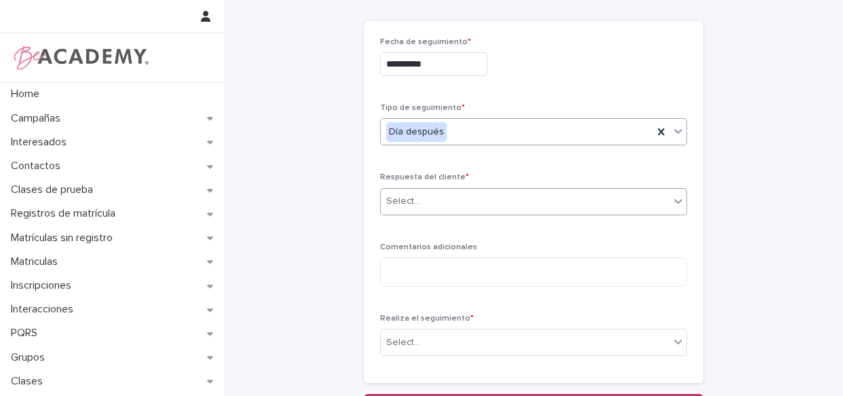
click at [481, 196] on div "Select..." at bounding box center [525, 201] width 288 height 22
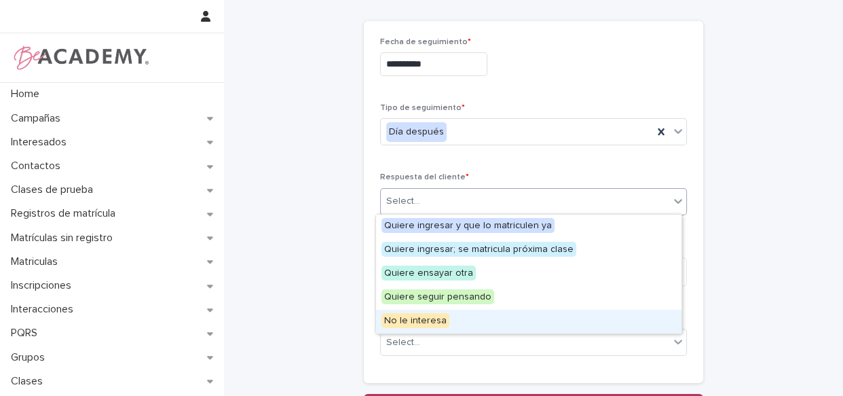
click at [467, 318] on div "No le interesa" at bounding box center [528, 321] width 305 height 24
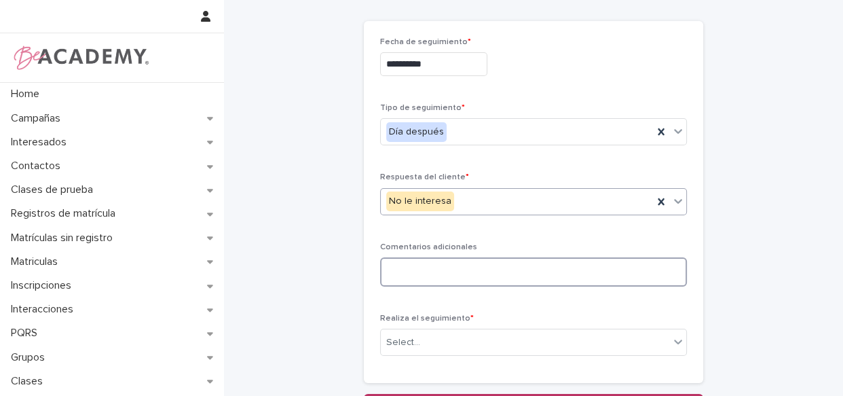
click at [468, 261] on textarea at bounding box center [533, 271] width 307 height 29
type textarea "**********"
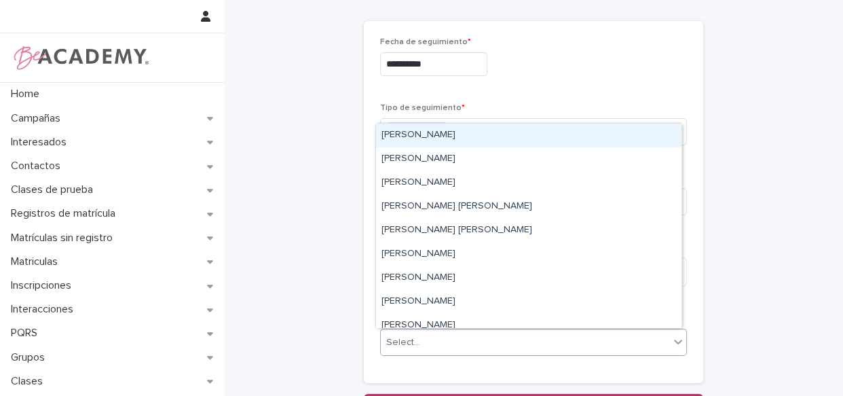
click at [468, 350] on div "Select..." at bounding box center [525, 342] width 288 height 22
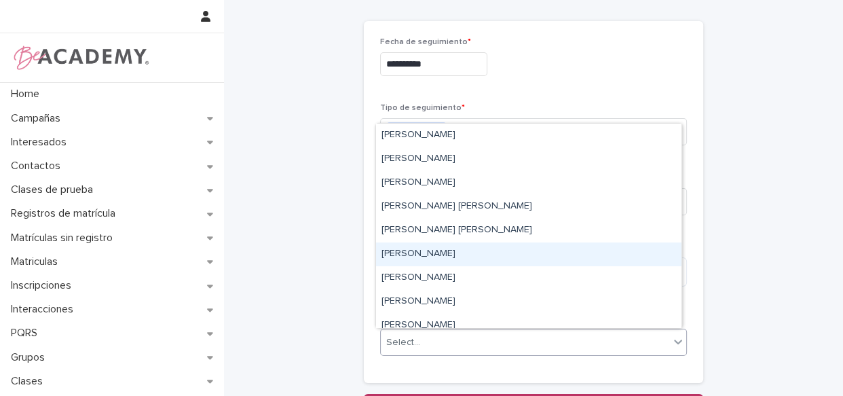
click at [460, 254] on div "[PERSON_NAME]" at bounding box center [528, 254] width 305 height 24
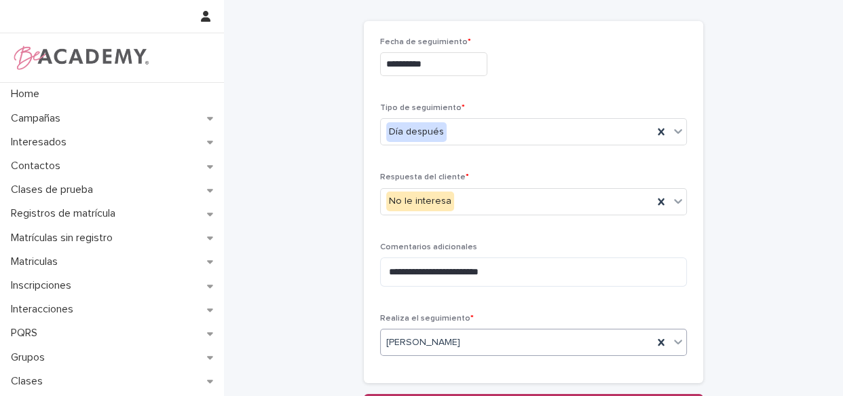
scroll to position [183, 0]
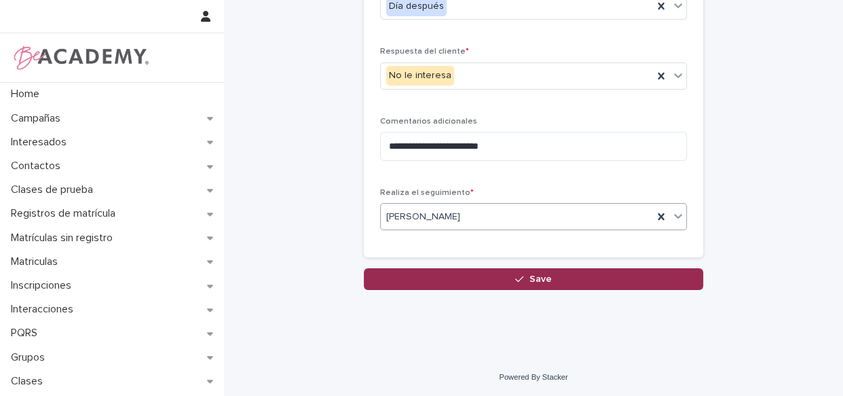
click at [538, 277] on span "Save" at bounding box center [540, 279] width 22 height 10
